Goal: Information Seeking & Learning: Understand process/instructions

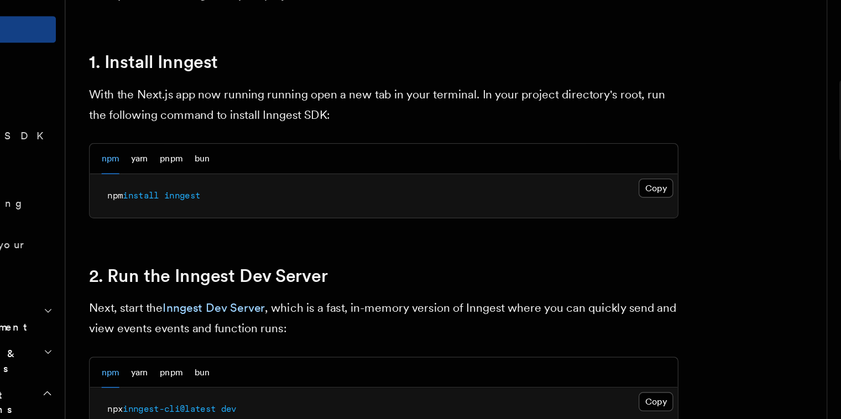
scroll to position [553, 0]
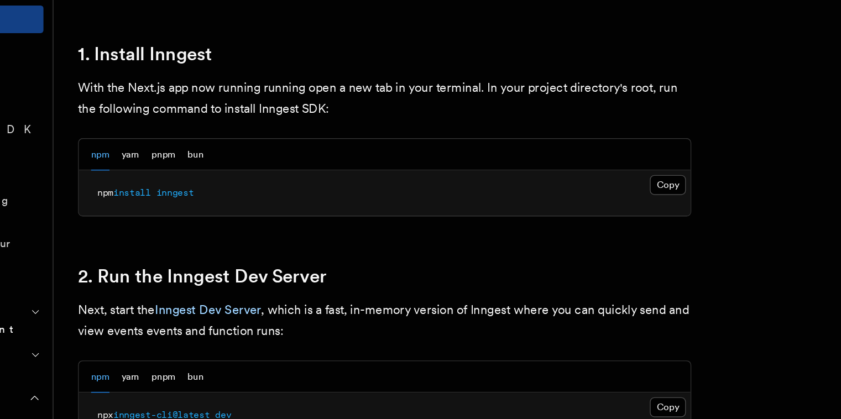
click at [410, 313] on p "Next, start the Inngest Dev Server , which is a fast, in-memory version of Inng…" at bounding box center [376, 306] width 442 height 31
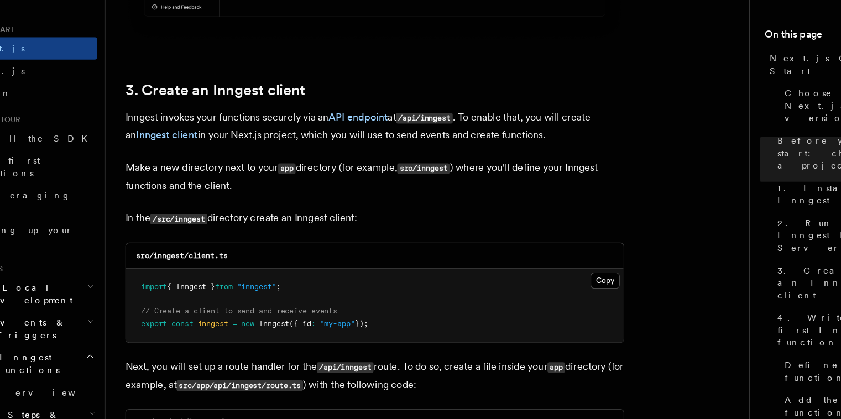
scroll to position [1232, 0]
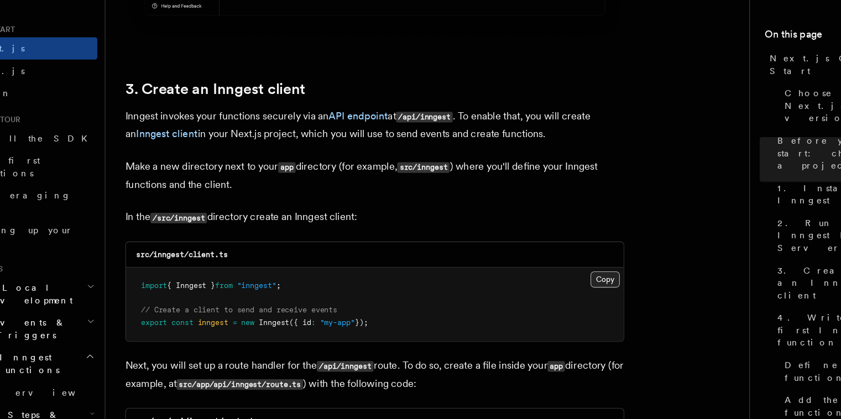
click at [578, 291] on button "Copy Copied" at bounding box center [580, 294] width 26 height 14
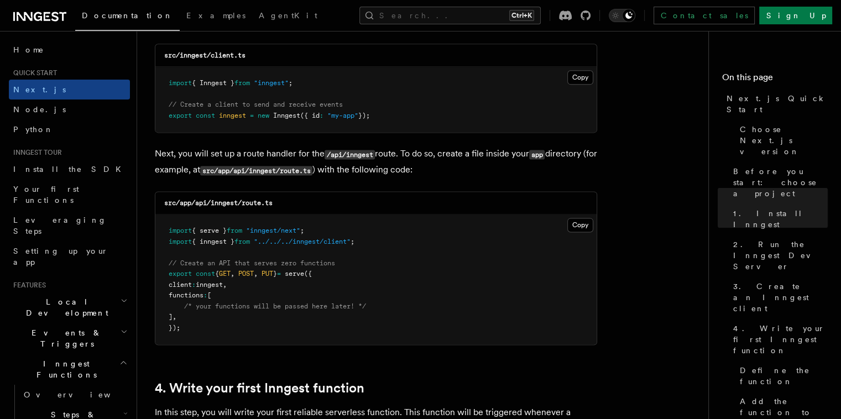
scroll to position [1451, 0]
click at [572, 224] on button "Copy Copied" at bounding box center [580, 224] width 26 height 14
click at [582, 221] on button "Copy Copied" at bounding box center [580, 224] width 26 height 14
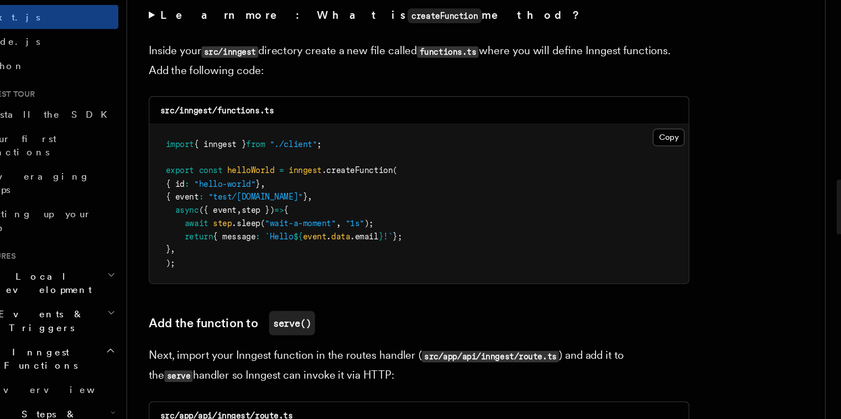
scroll to position [1897, 0]
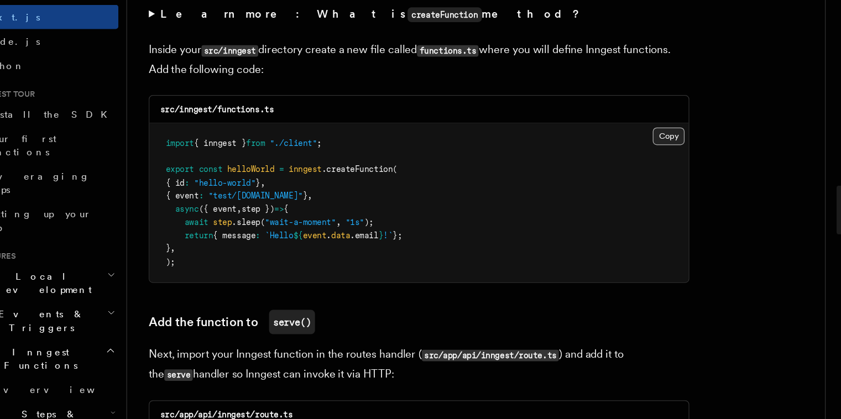
click at [580, 186] on button "Copy Copied" at bounding box center [580, 187] width 26 height 14
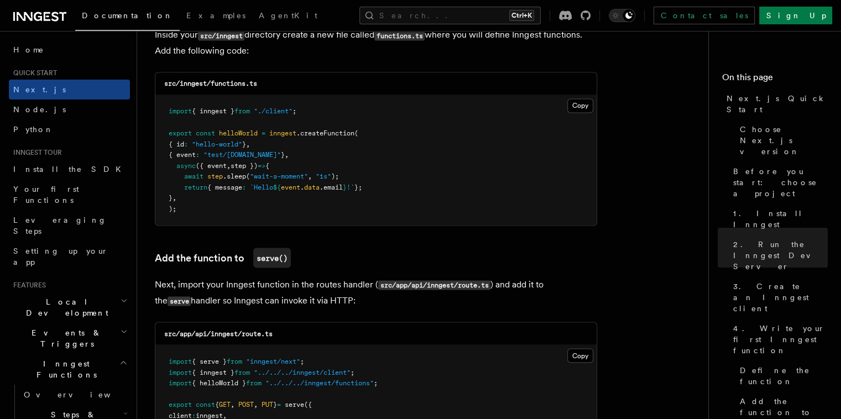
scroll to position [1984, 0]
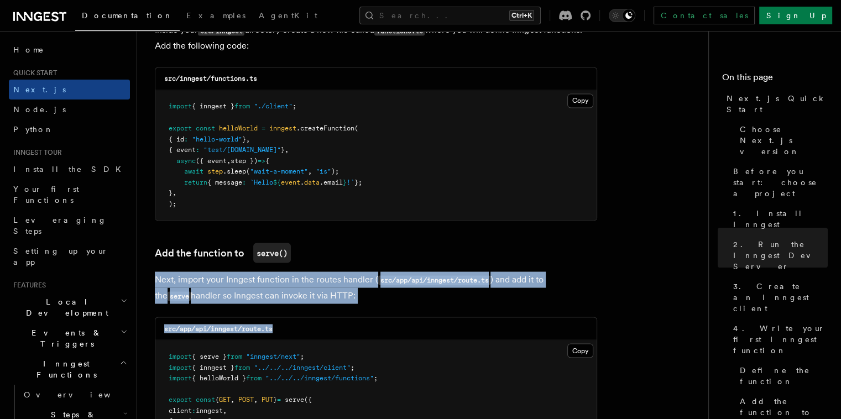
drag, startPoint x: 474, startPoint y: 235, endPoint x: 519, endPoint y: 305, distance: 83.6
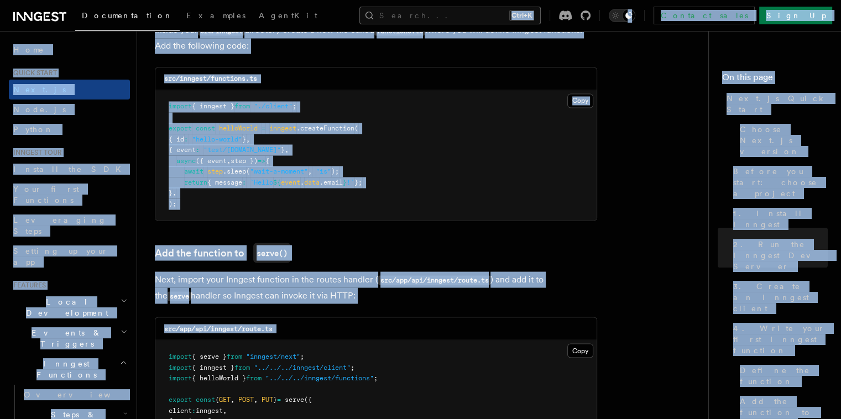
drag, startPoint x: 519, startPoint y: 305, endPoint x: 537, endPoint y: 12, distance: 293.6
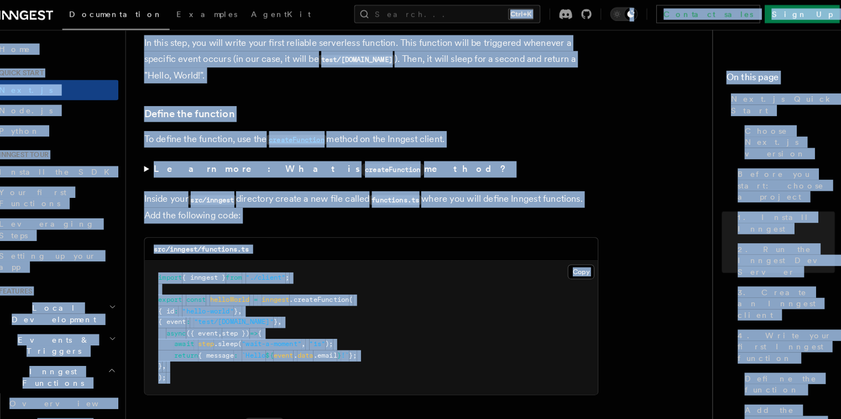
scroll to position [1818, 0]
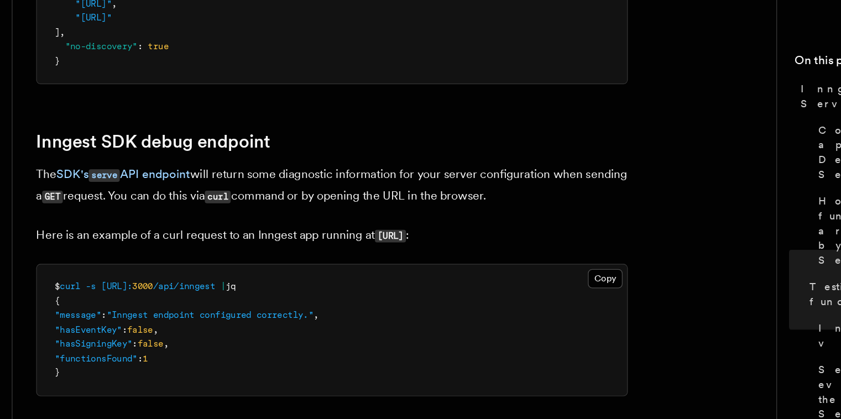
scroll to position [3100, 0]
